Goal: Task Accomplishment & Management: Manage account settings

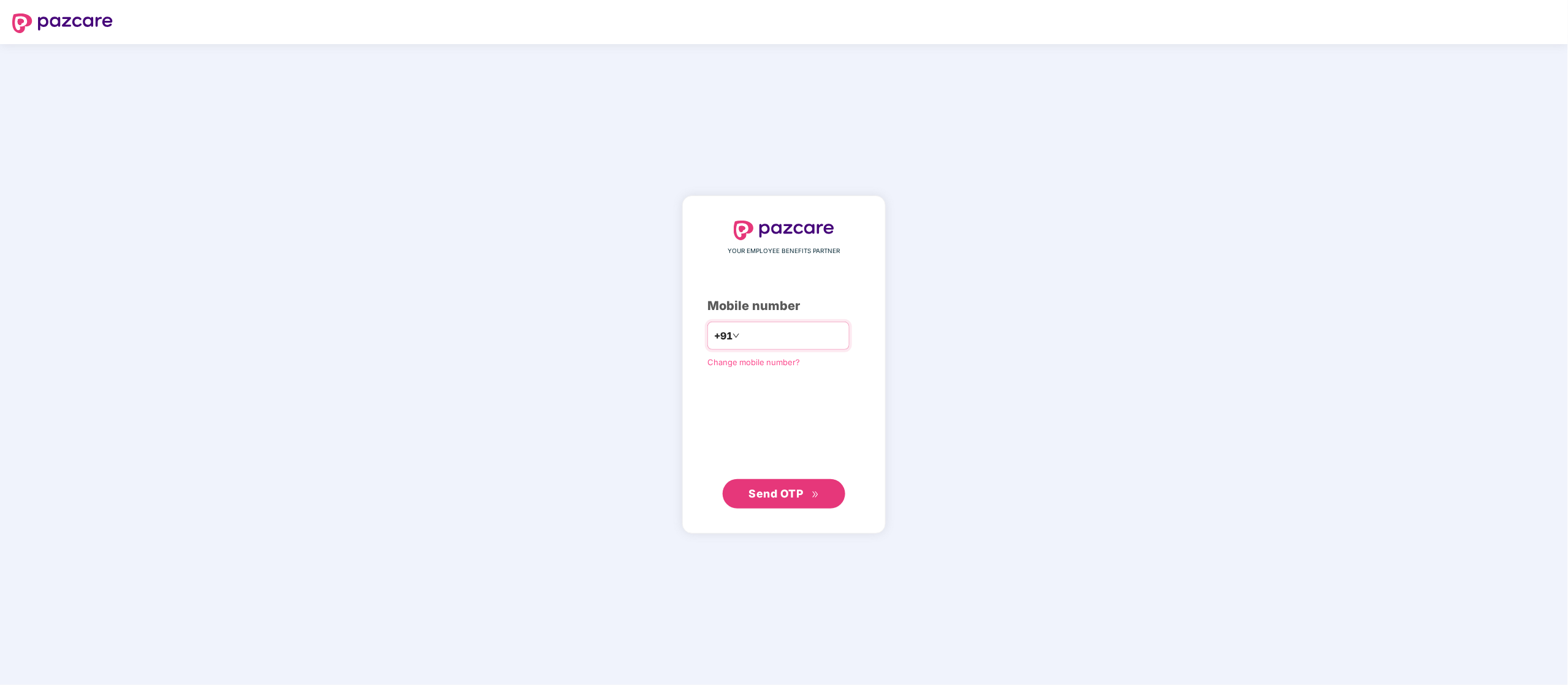
drag, startPoint x: 0, startPoint y: 0, endPoint x: 795, endPoint y: 342, distance: 865.4
click at [795, 342] on input "number" at bounding box center [792, 336] width 100 height 20
type input "**********"
click at [773, 481] on button "Send OTP" at bounding box center [784, 493] width 122 height 29
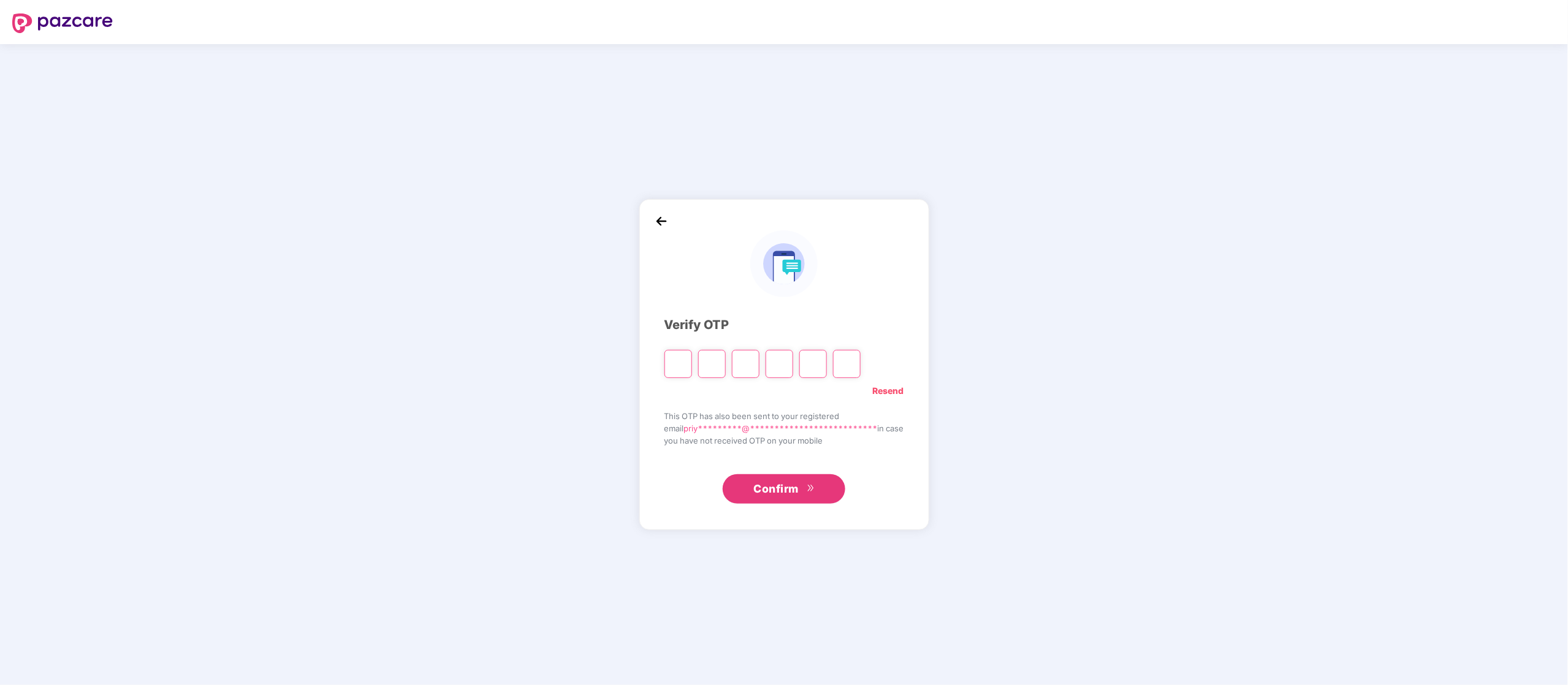
type input "*"
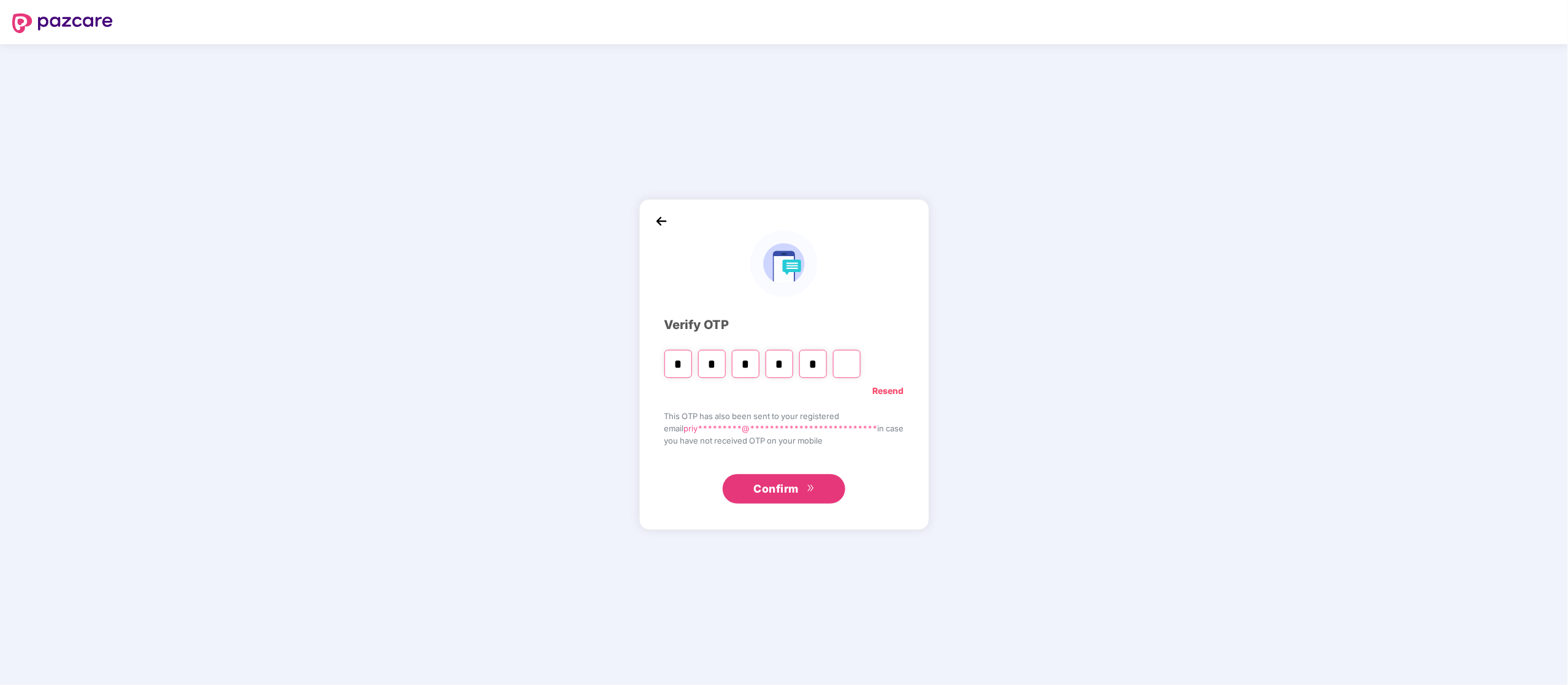
type input "*"
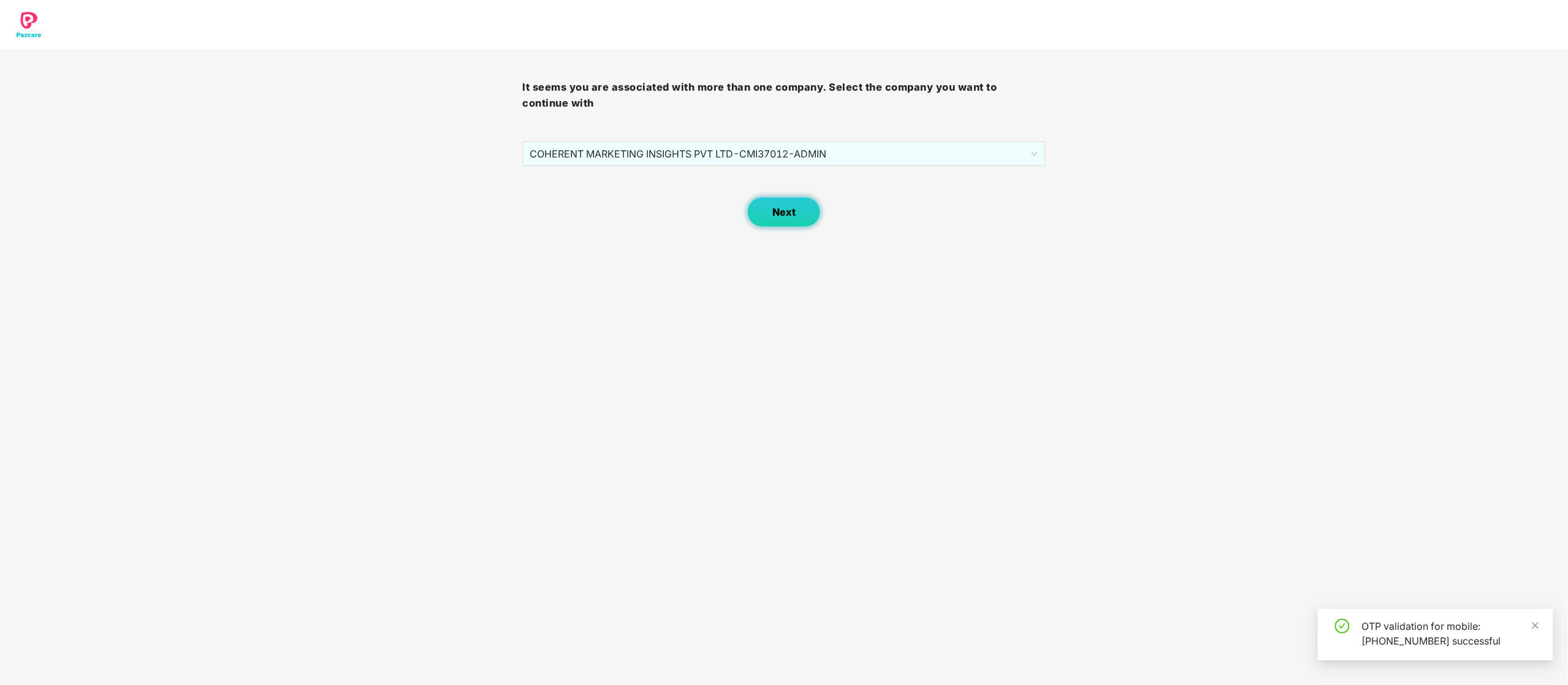
click at [795, 204] on button "Next" at bounding box center [784, 212] width 73 height 31
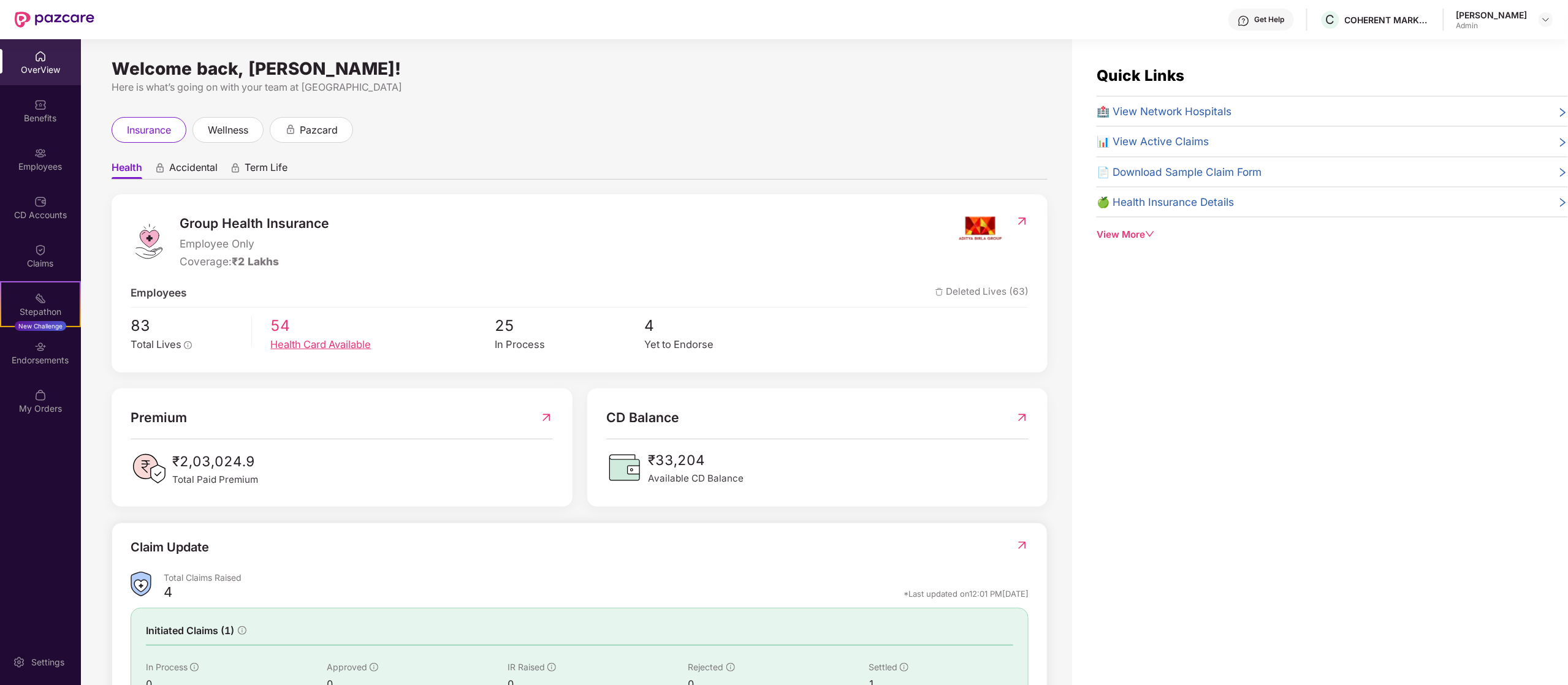
click at [293, 340] on div "Health Card Available" at bounding box center [383, 345] width 224 height 16
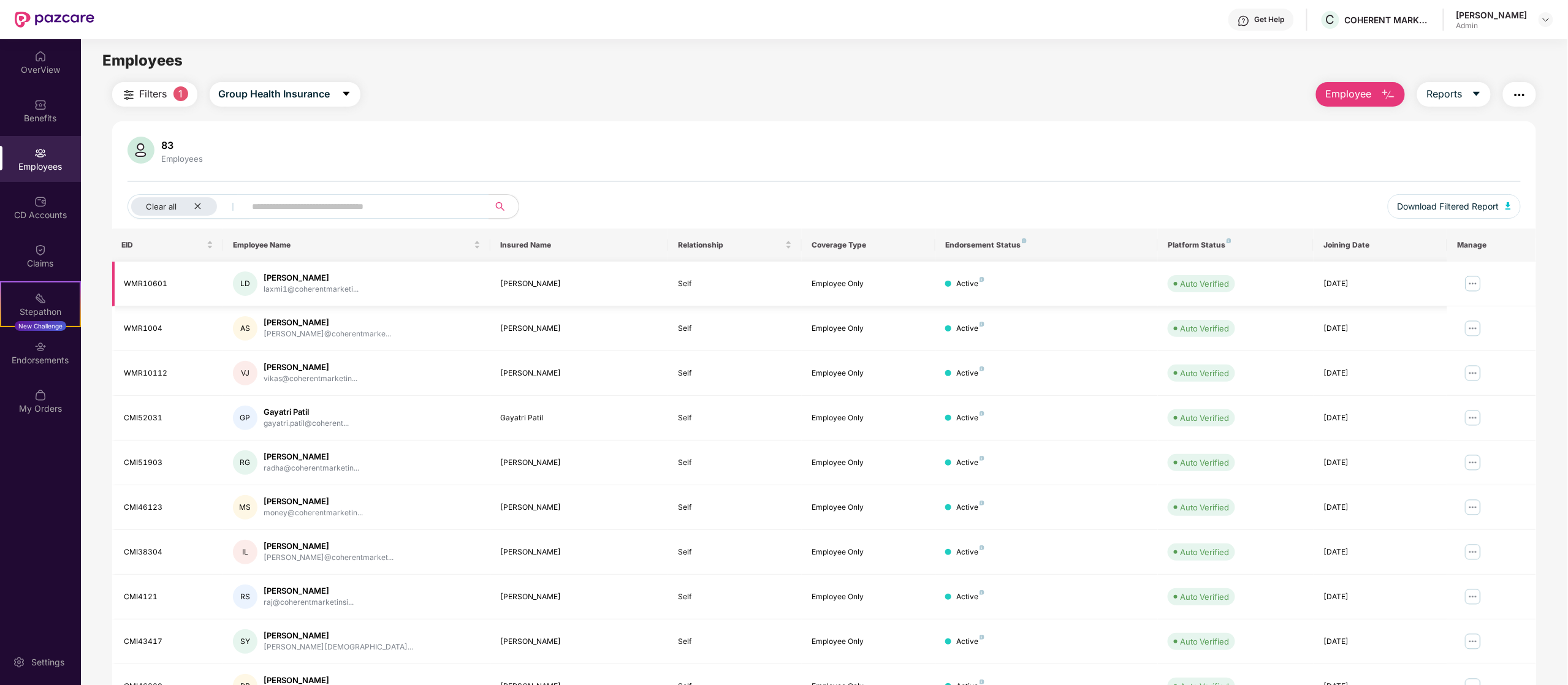
click at [1473, 284] on img at bounding box center [1473, 284] width 20 height 20
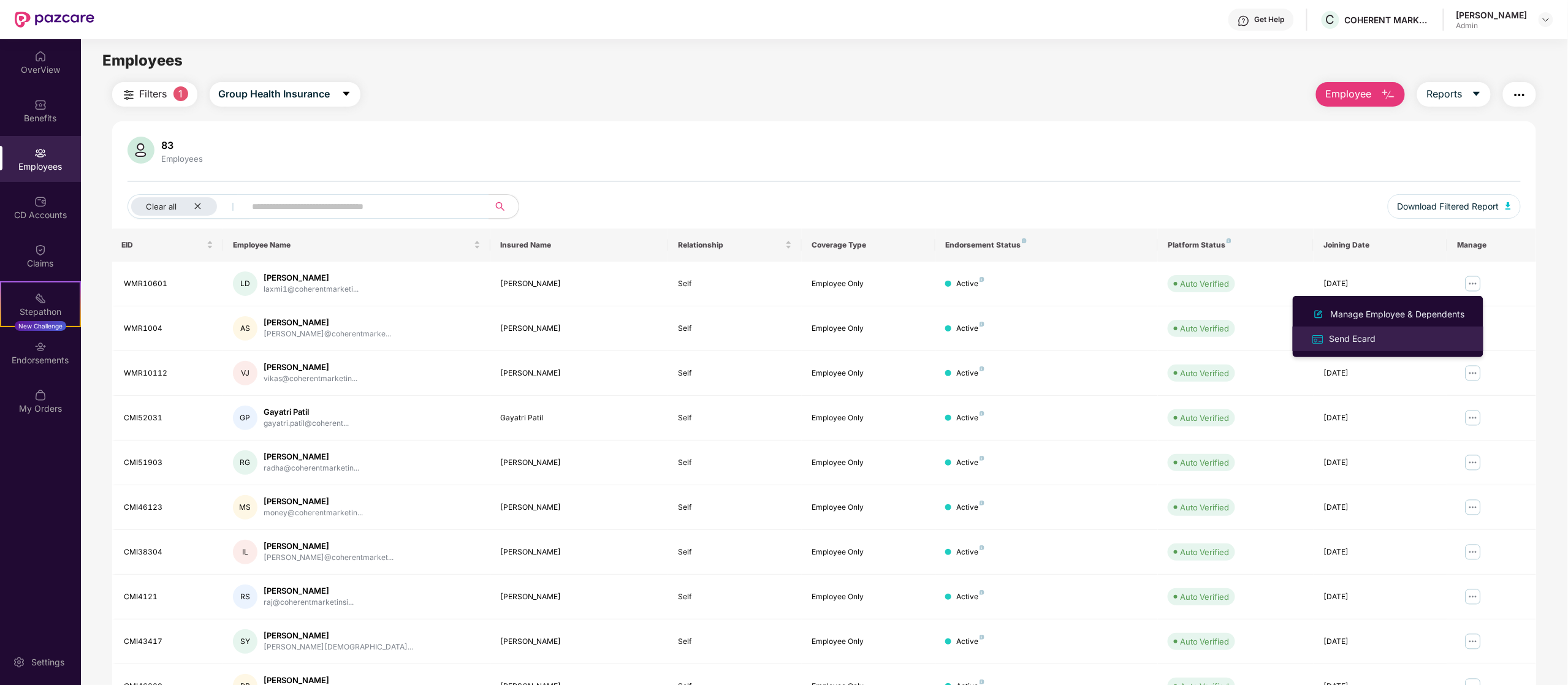
click at [1344, 330] on li "Send Ecard" at bounding box center [1388, 338] width 191 height 24
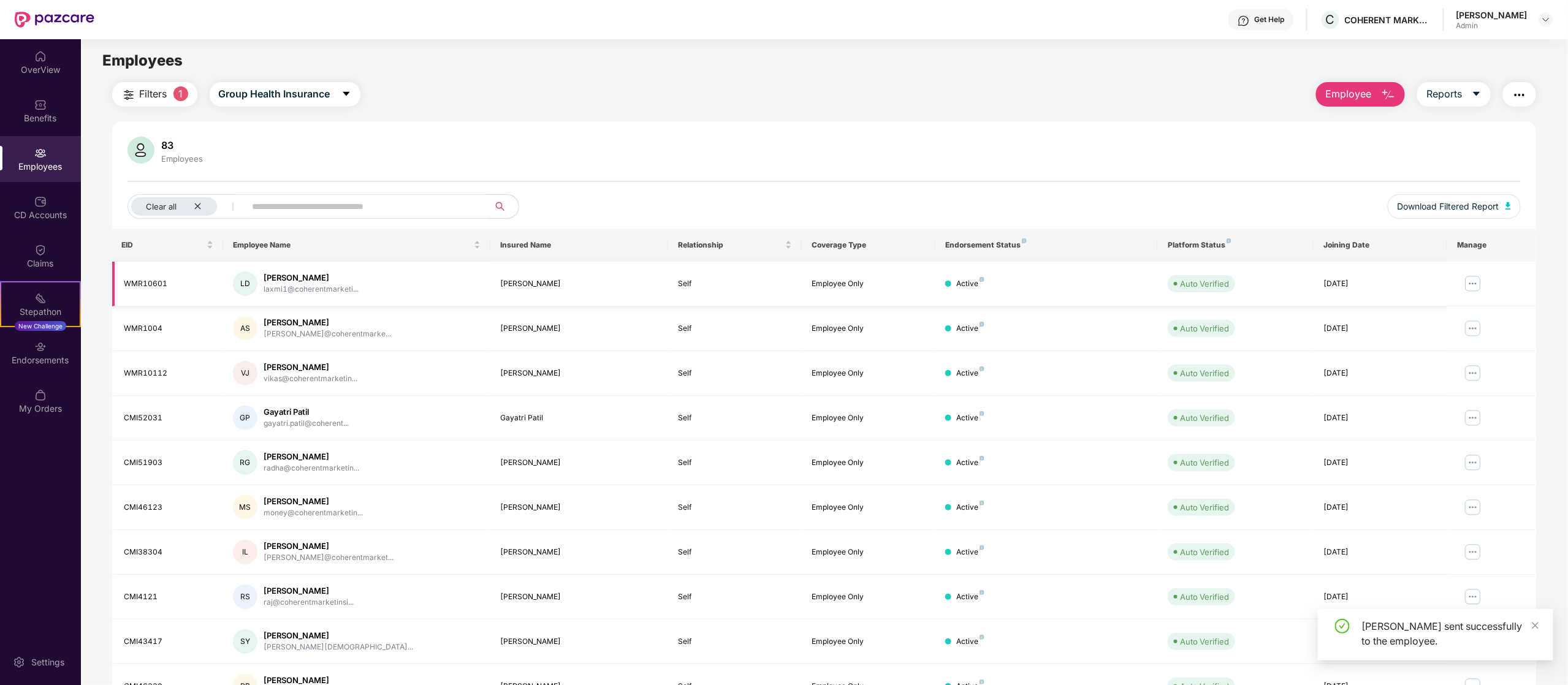
click at [1476, 281] on img at bounding box center [1473, 284] width 20 height 20
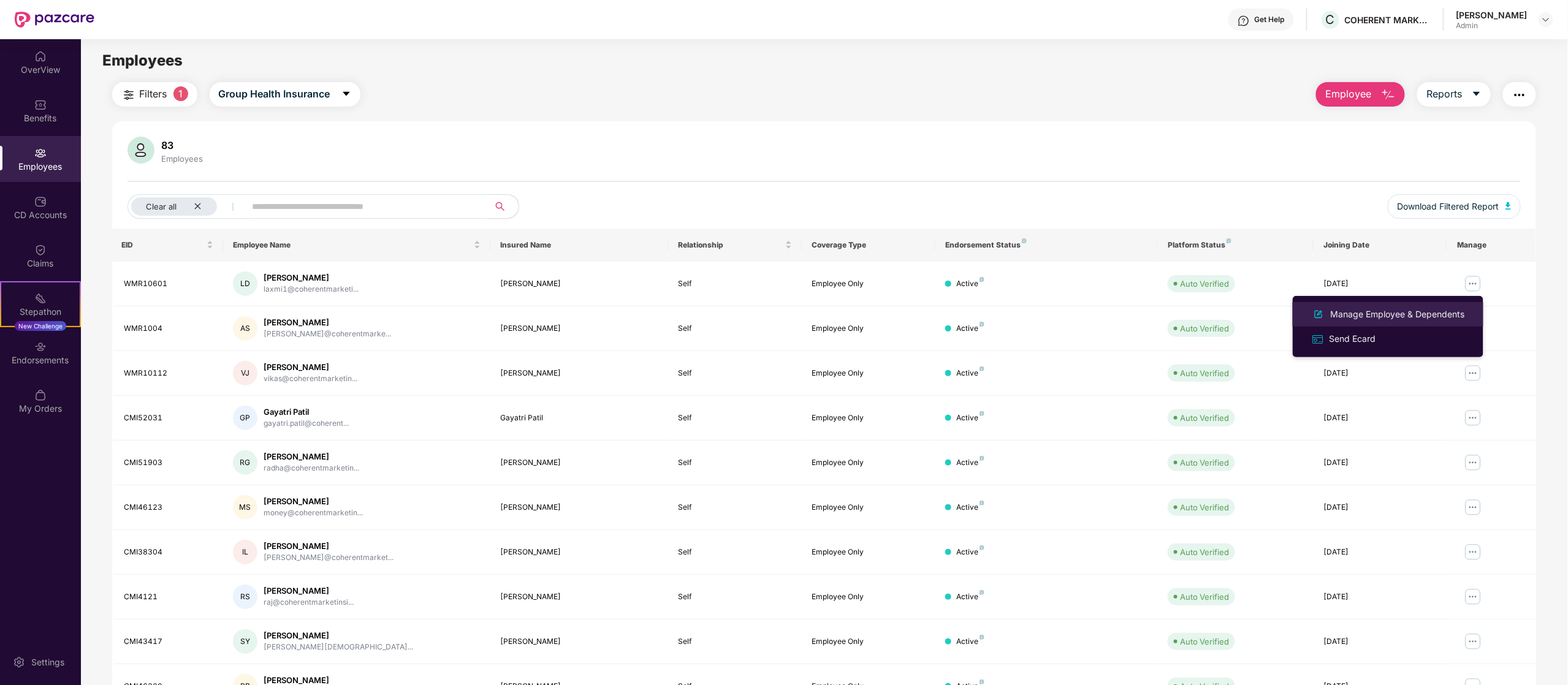
click at [1415, 315] on div "Manage Employee & Dependents" at bounding box center [1398, 314] width 139 height 13
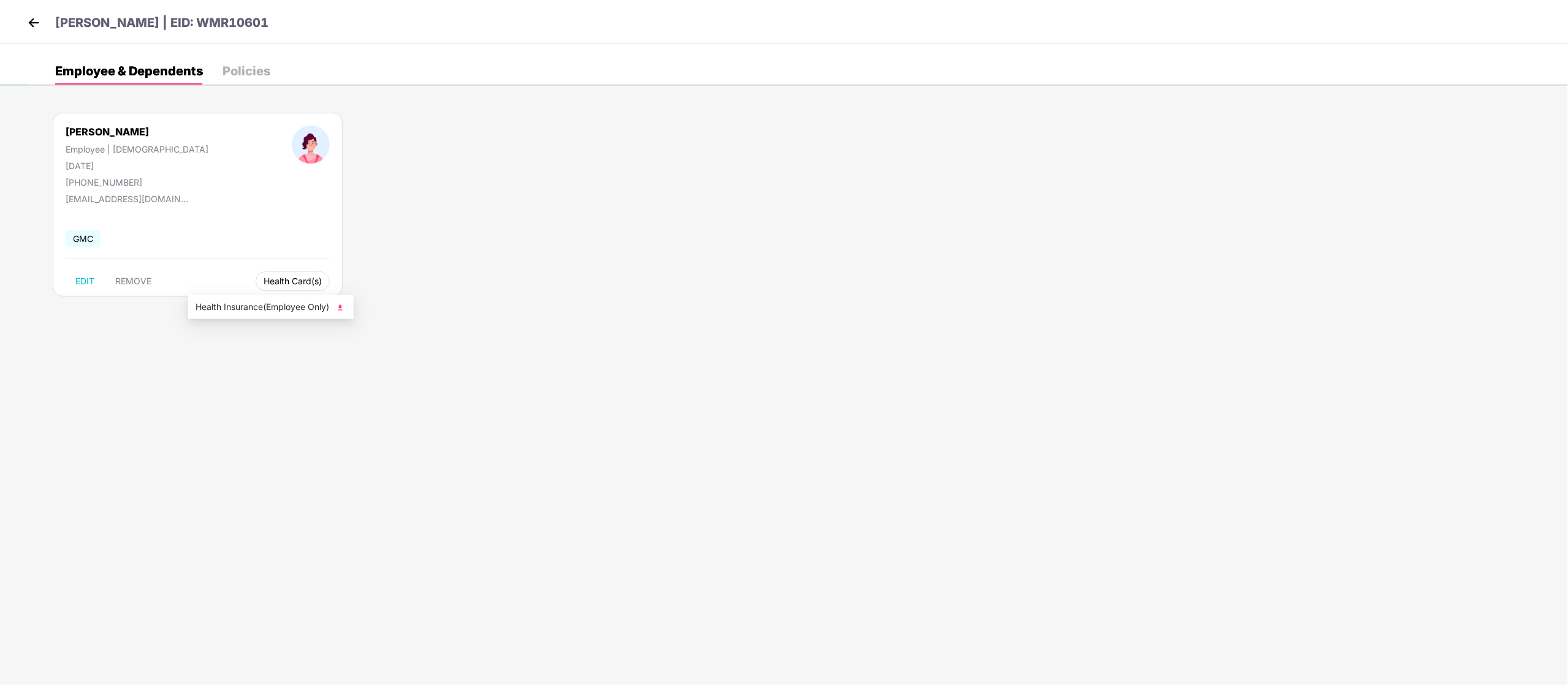
click at [263, 283] on span "Health Card(s)" at bounding box center [292, 281] width 58 height 6
click at [224, 299] on li "Health Insurance(Employee Only)" at bounding box center [271, 306] width 166 height 20
